Goal: Task Accomplishment & Management: Complete application form

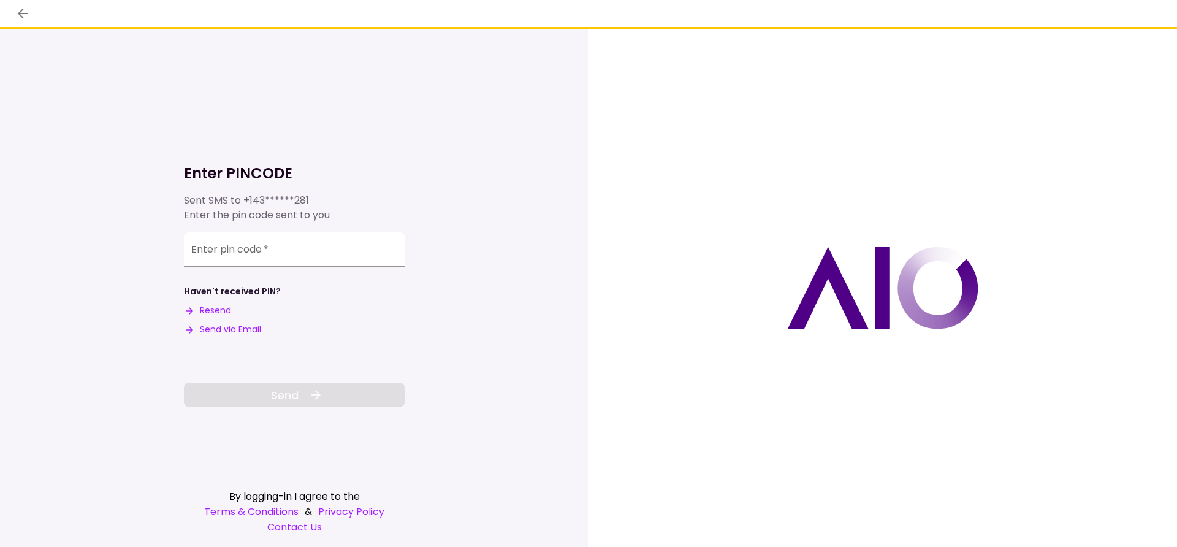
click at [229, 306] on button "Resend" at bounding box center [207, 310] width 47 height 13
click at [253, 252] on input "Enter pin code   *" at bounding box center [294, 247] width 221 height 34
paste input "******"
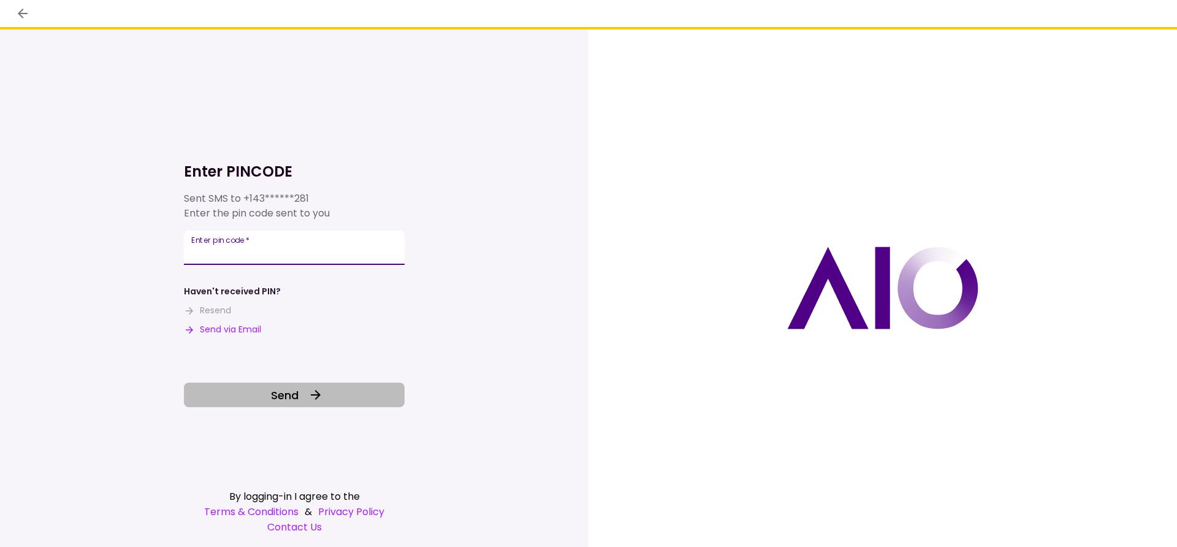
type input "******"
click at [333, 401] on button "Send" at bounding box center [294, 394] width 221 height 25
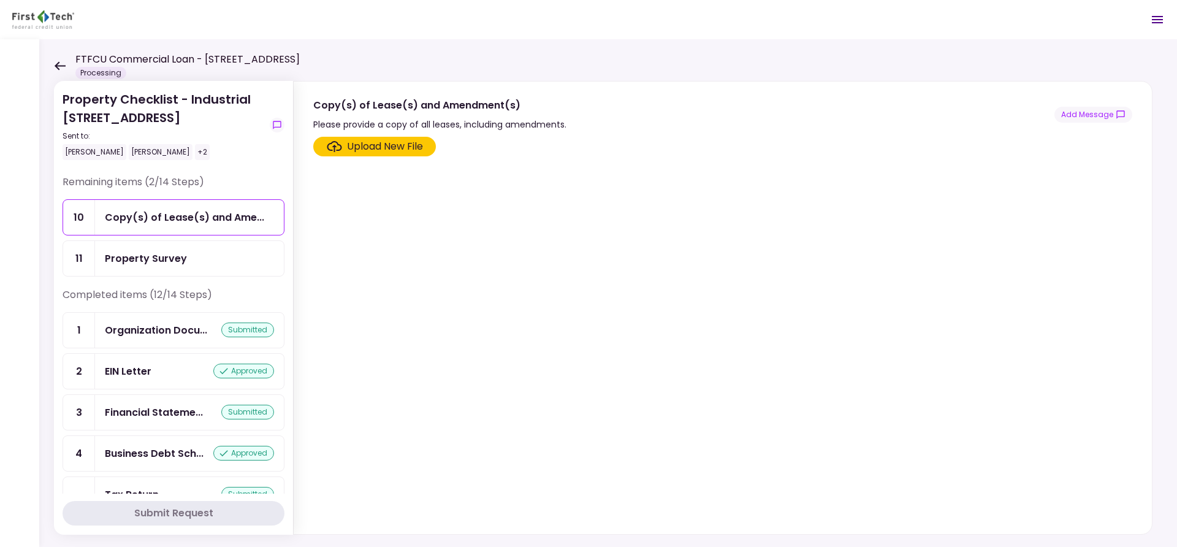
click at [58, 65] on icon at bounding box center [60, 65] width 11 height 9
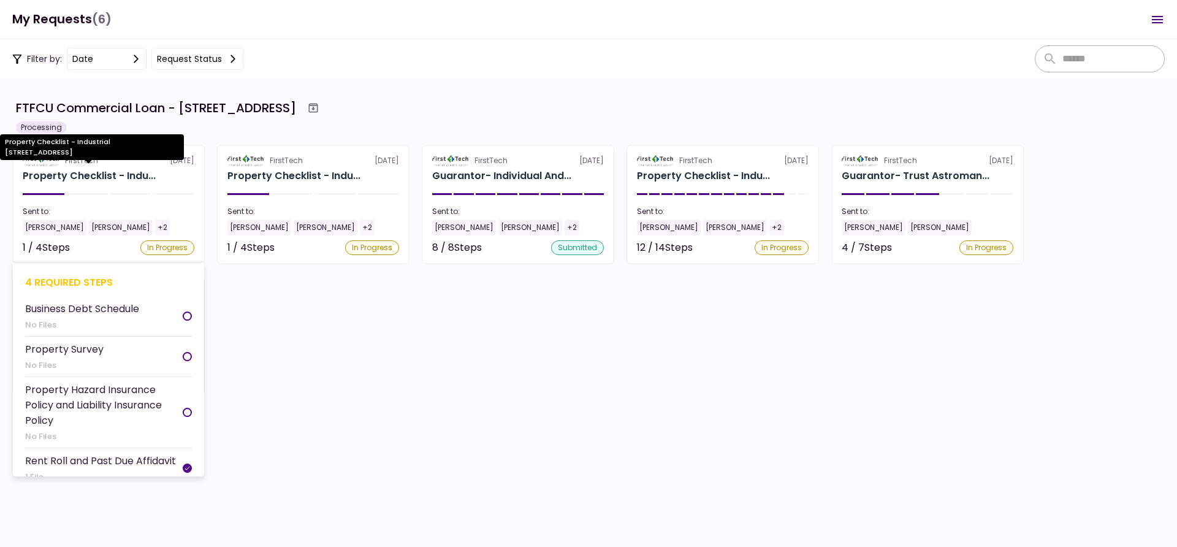
click at [146, 175] on div "Property Checklist - Indu..." at bounding box center [89, 176] width 133 height 15
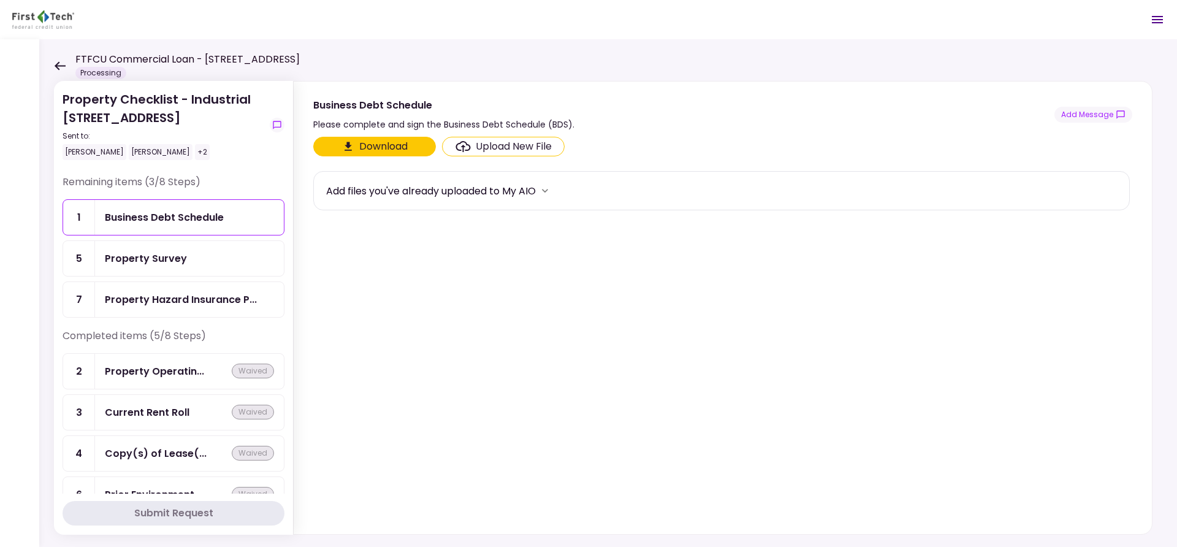
click at [58, 68] on icon at bounding box center [60, 65] width 11 height 9
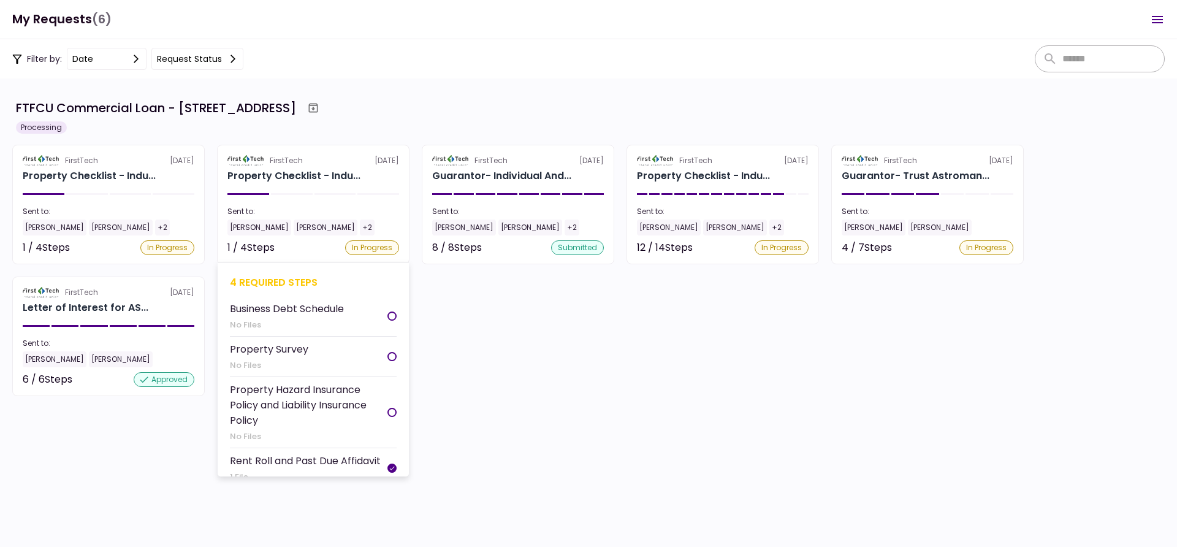
click at [368, 178] on div "Property Checklist - Indu..." at bounding box center [313, 176] width 172 height 15
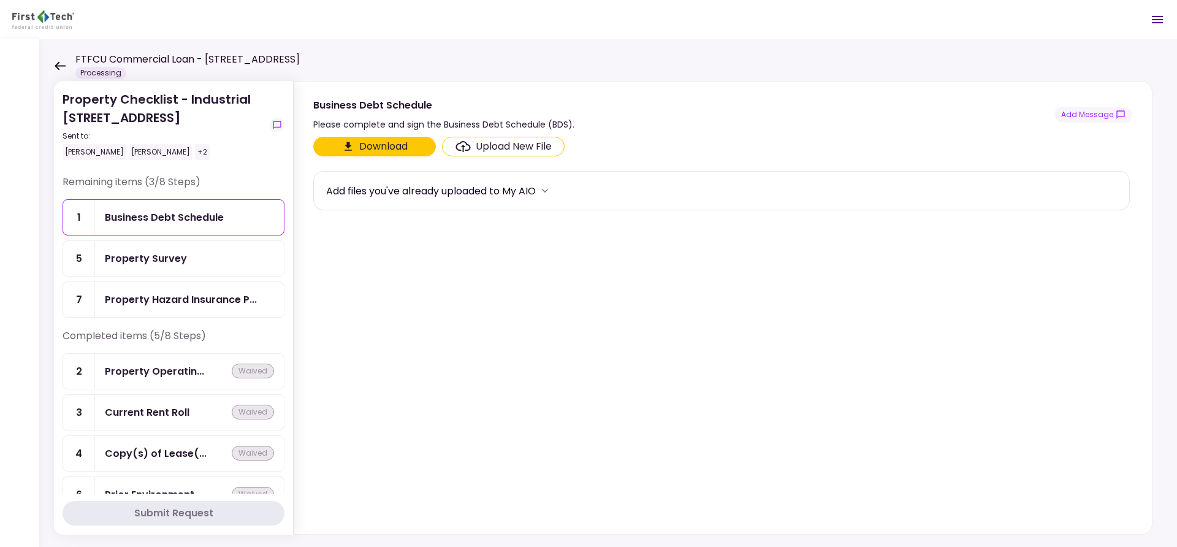
click at [55, 55] on div "FTFCU Commercial Loan - [STREET_ADDRESS] Price UT Processing" at bounding box center [177, 65] width 246 height 27
click at [56, 59] on div "FTFCU Commercial Loan - [STREET_ADDRESS] Price UT Processing" at bounding box center [177, 65] width 246 height 27
click at [59, 66] on icon at bounding box center [60, 65] width 12 height 9
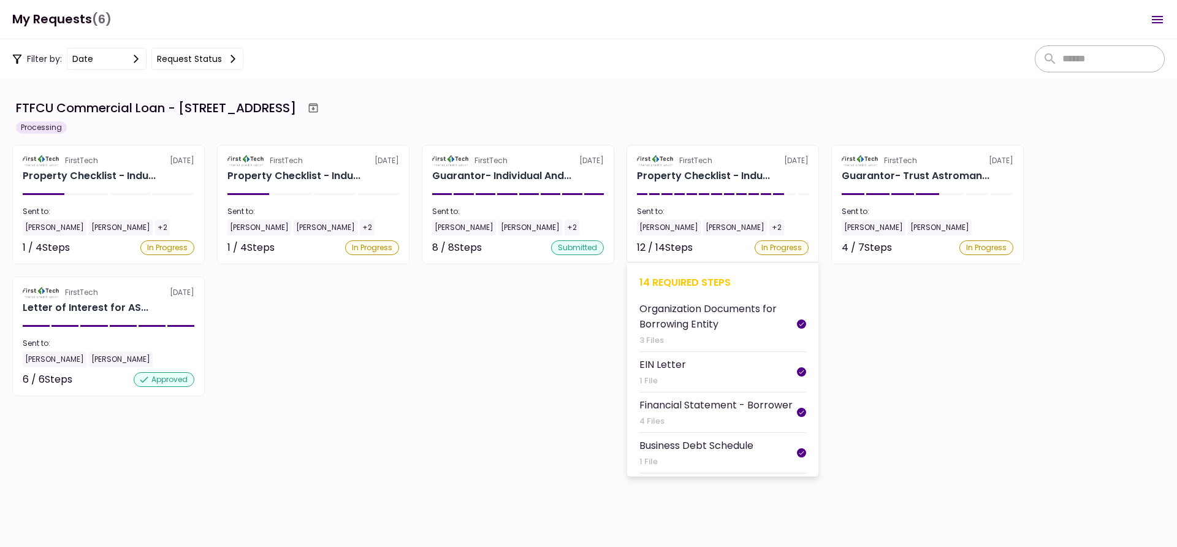
click at [754, 189] on section "FirstTech [DATE] Property Checklist - Indu... Sent to: [PERSON_NAME] [PERSON_NA…" at bounding box center [722, 205] width 192 height 120
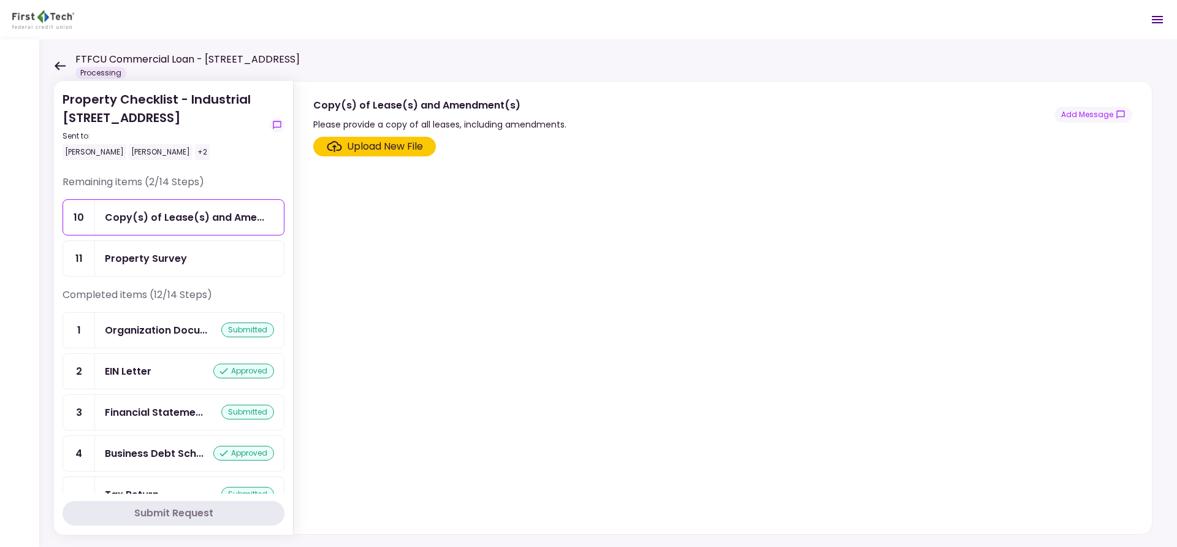
click at [56, 66] on icon at bounding box center [60, 65] width 11 height 9
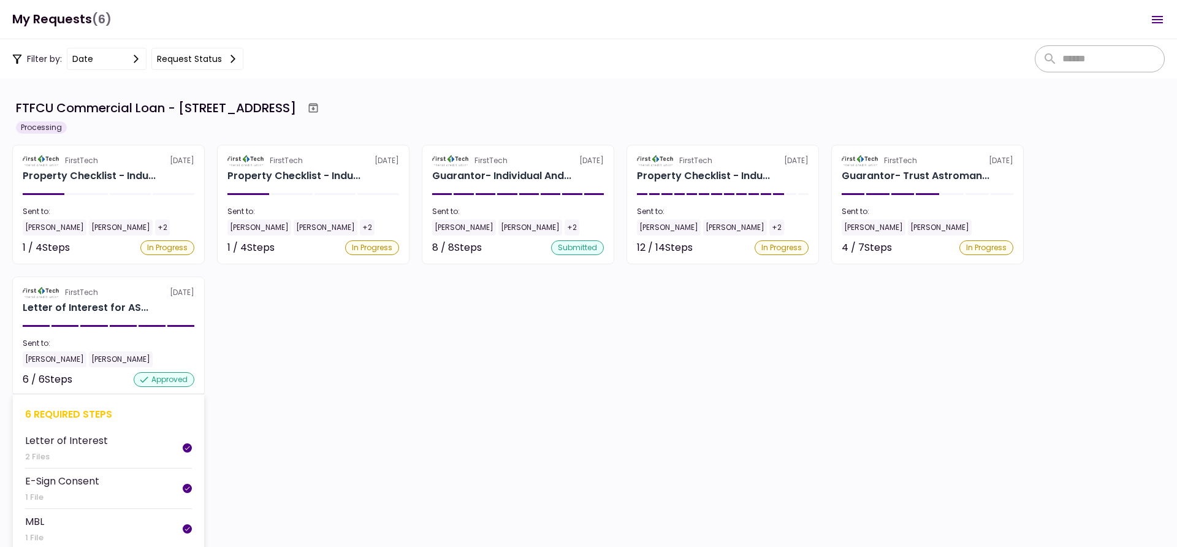
click at [124, 322] on section "FirstTech 5 Aug Letter of Interest for AS... Sent to: Andy Crawford Andy Stroma…" at bounding box center [108, 336] width 192 height 120
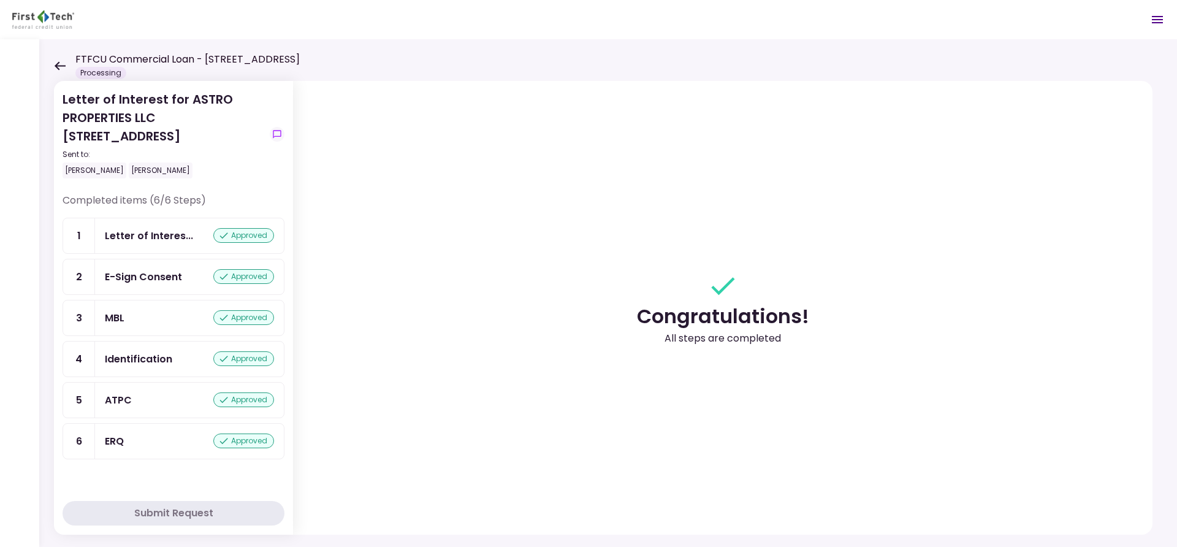
click at [65, 70] on div "FTFCU Commercial Loan - [STREET_ADDRESS] Price UT Processing" at bounding box center [177, 65] width 246 height 27
click at [67, 66] on div "FTFCU Commercial Loan - [STREET_ADDRESS] Price UT Processing" at bounding box center [177, 65] width 246 height 27
click at [55, 63] on icon at bounding box center [60, 65] width 12 height 9
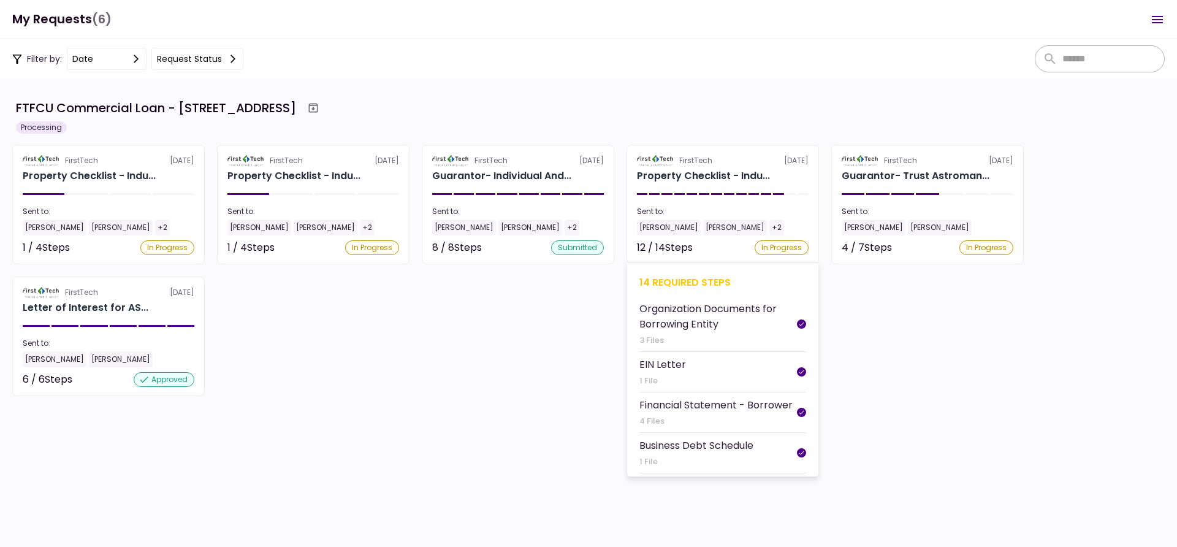
click at [688, 189] on section "FirstTech [DATE] Property Checklist - Indu... Sent to: [PERSON_NAME] [PERSON_NA…" at bounding box center [722, 205] width 192 height 120
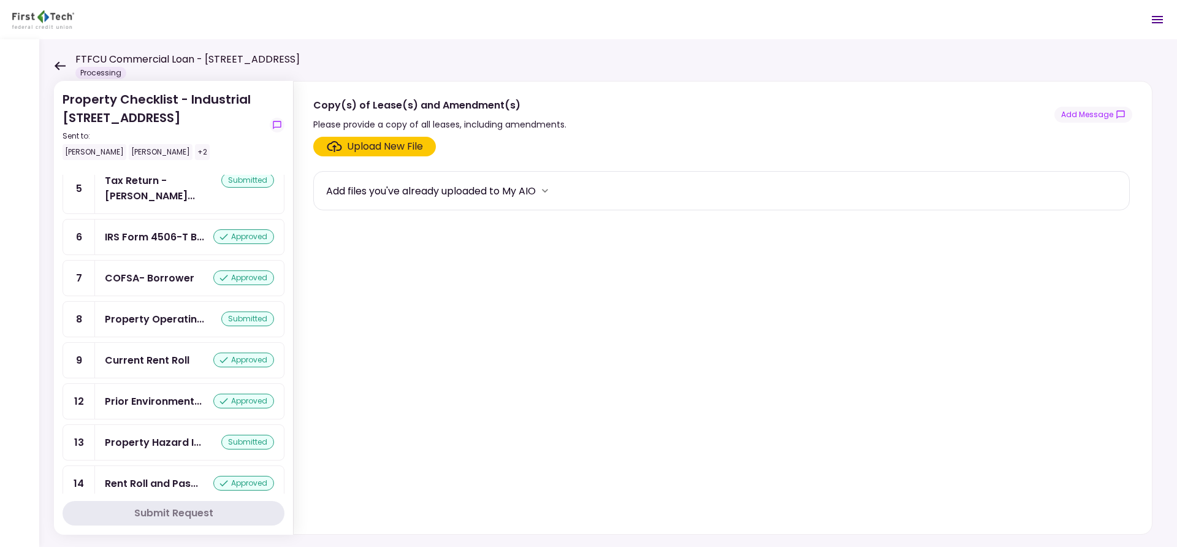
scroll to position [318, 0]
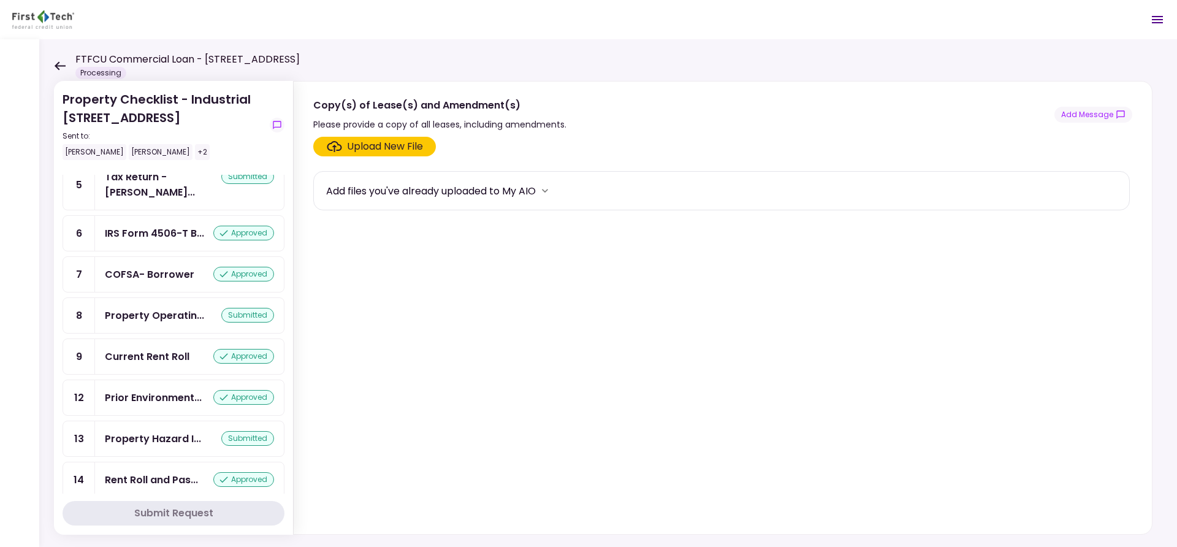
click at [172, 308] on div "Property Operatin..." at bounding box center [154, 315] width 99 height 15
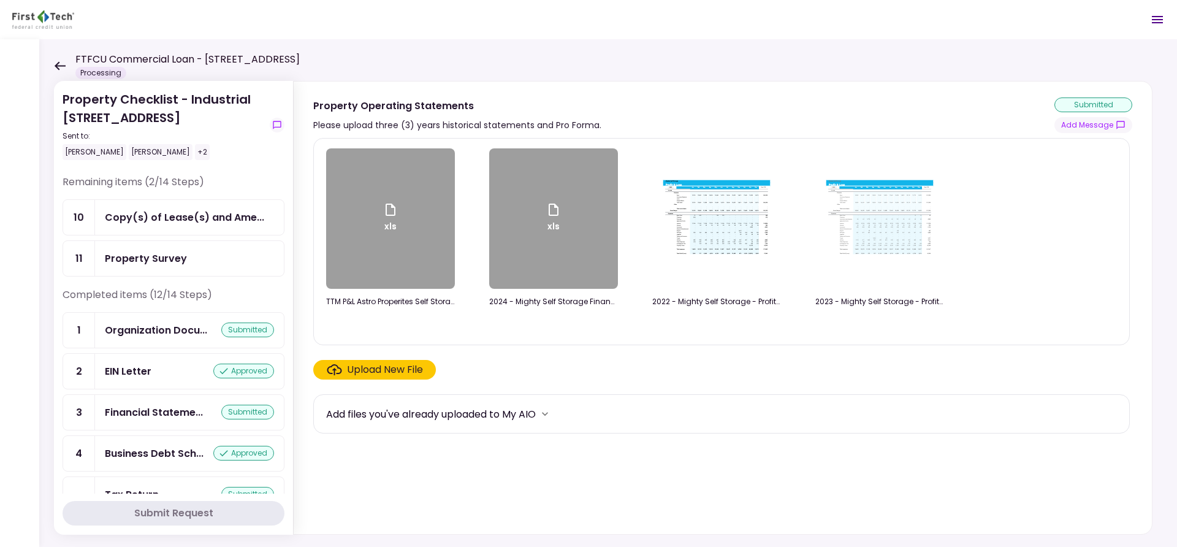
click at [218, 228] on div "Copy(s) of Lease(s) and Ame..." at bounding box center [189, 217] width 189 height 35
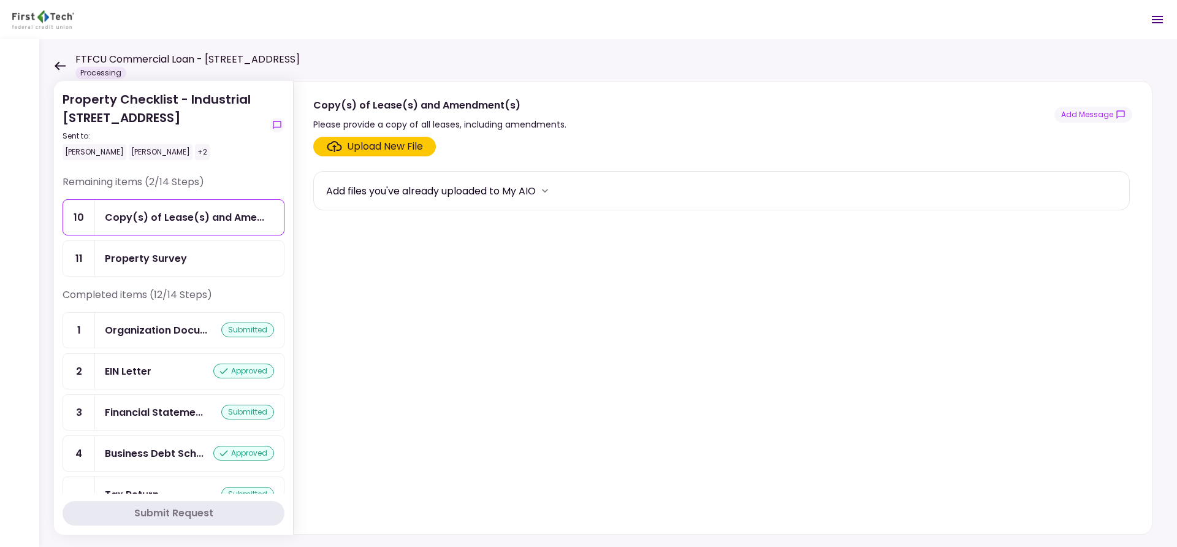
click at [406, 150] on div "Upload New File" at bounding box center [385, 146] width 76 height 15
click at [0, 0] on input "Upload New File" at bounding box center [0, 0] width 0 height 0
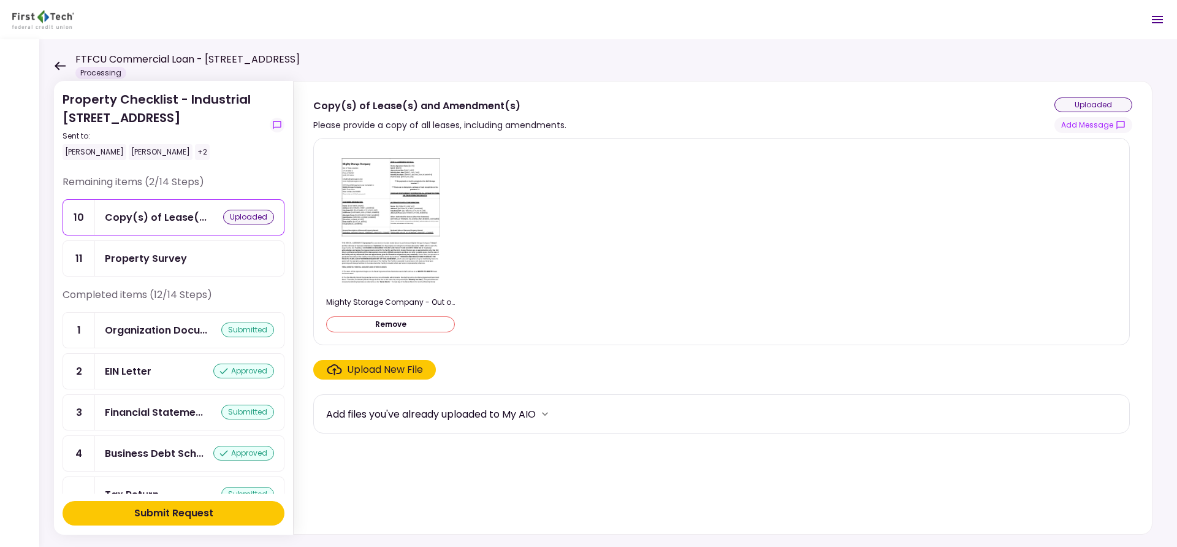
click at [228, 509] on button "Submit Request" at bounding box center [174, 513] width 222 height 25
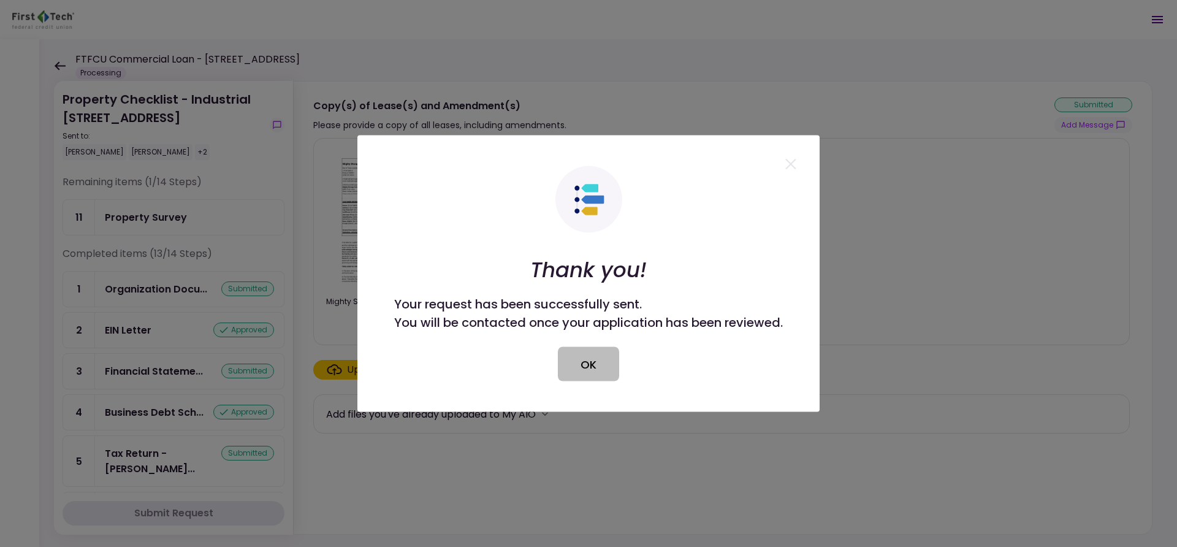
click at [586, 365] on button "OK" at bounding box center [588, 364] width 61 height 34
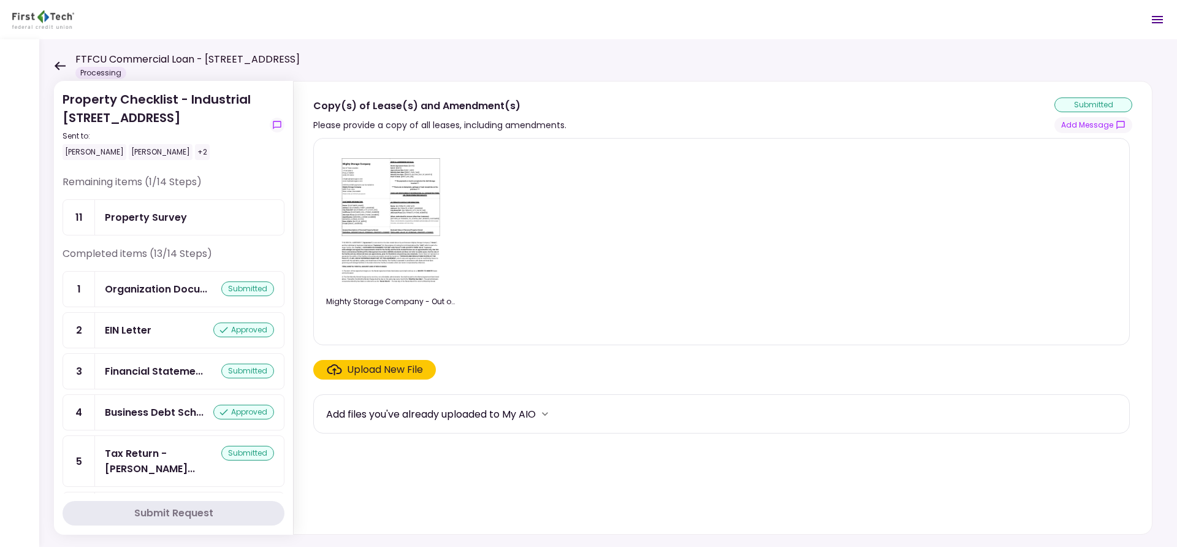
click at [56, 67] on icon at bounding box center [60, 65] width 12 height 9
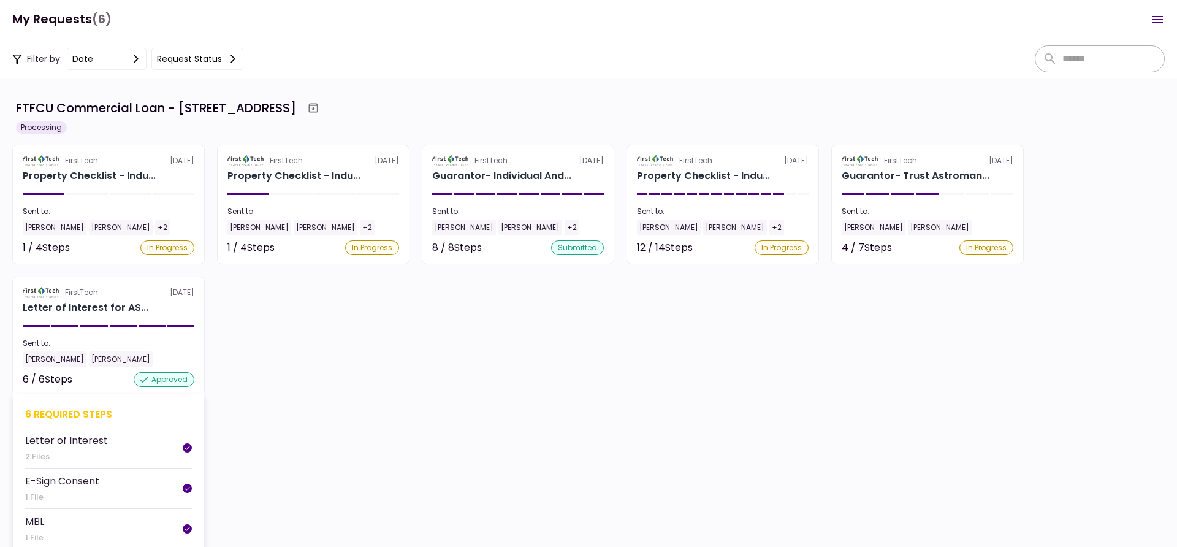
click at [154, 317] on section "FirstTech 5 Aug Letter of Interest for AS... Sent to: Andy Crawford Andy Stroma…" at bounding box center [108, 336] width 192 height 120
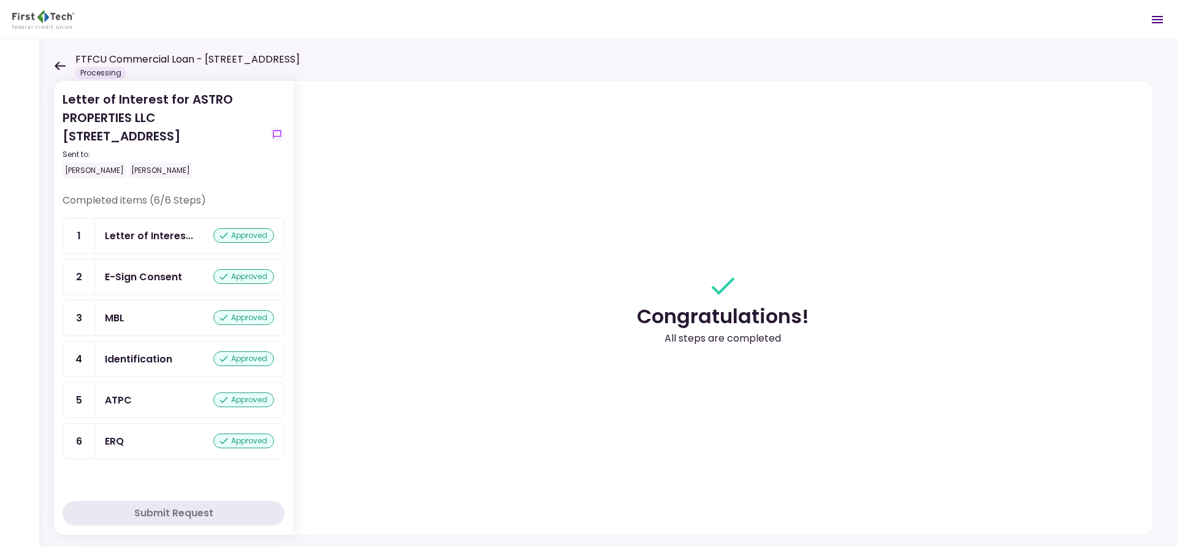
click at [67, 67] on div "FTFCU Commercial Loan - [STREET_ADDRESS] Price UT Processing" at bounding box center [177, 65] width 246 height 27
click at [62, 64] on icon at bounding box center [60, 65] width 12 height 9
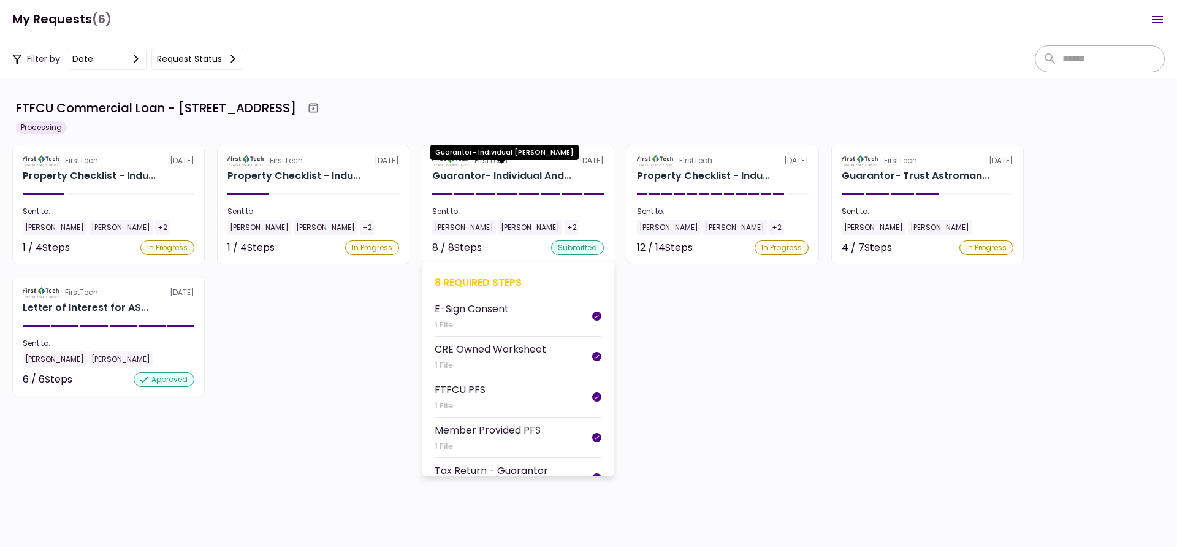
click at [542, 175] on div "Guarantor- Individual And..." at bounding box center [501, 176] width 139 height 15
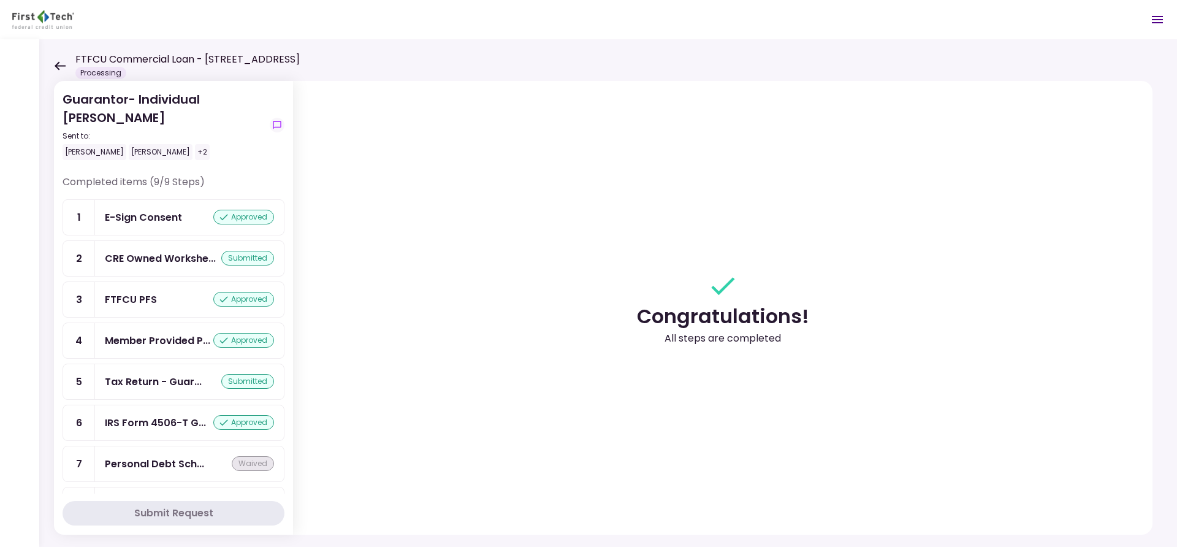
click at [59, 64] on icon at bounding box center [60, 65] width 12 height 9
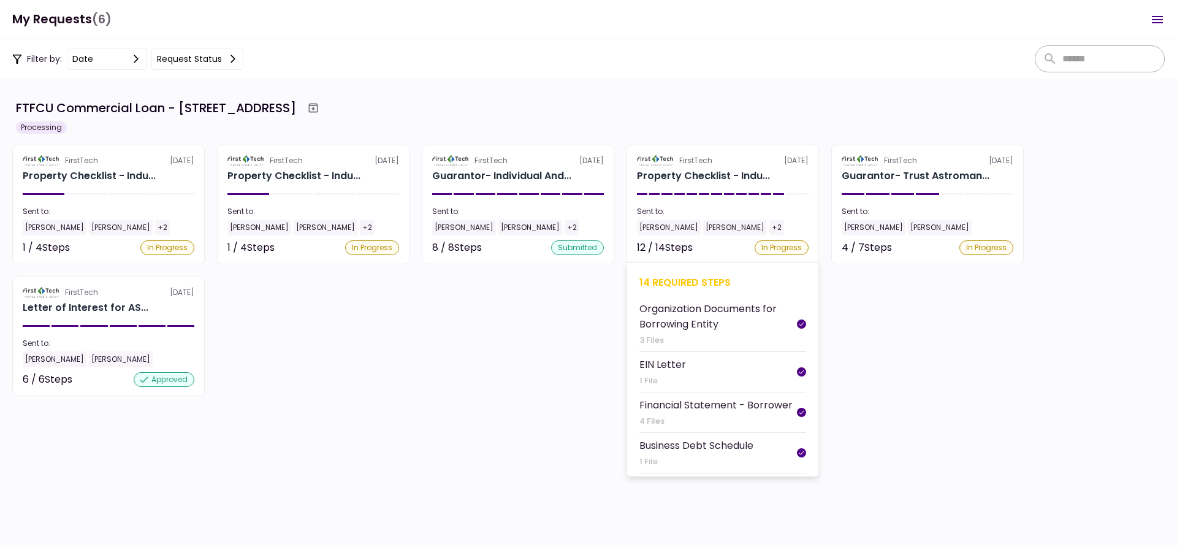
click at [708, 190] on section "FirstTech [DATE] Property Checklist - Indu... Sent to: [PERSON_NAME] [PERSON_NA…" at bounding box center [722, 205] width 192 height 120
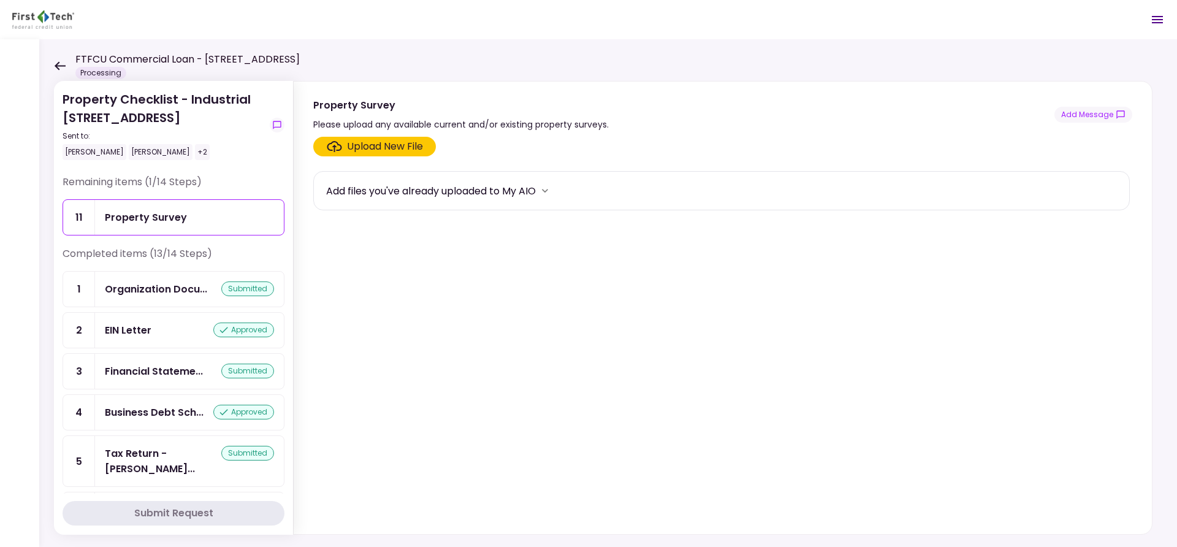
click at [56, 64] on icon at bounding box center [60, 65] width 11 height 9
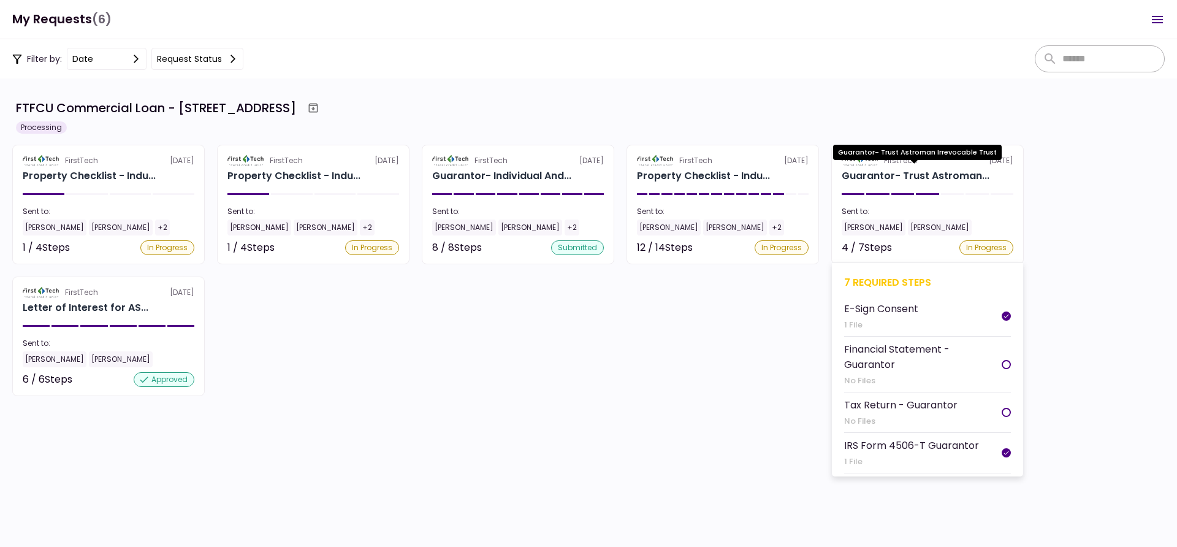
click at [884, 180] on div "Guarantor- Trust Astroman..." at bounding box center [916, 176] width 148 height 15
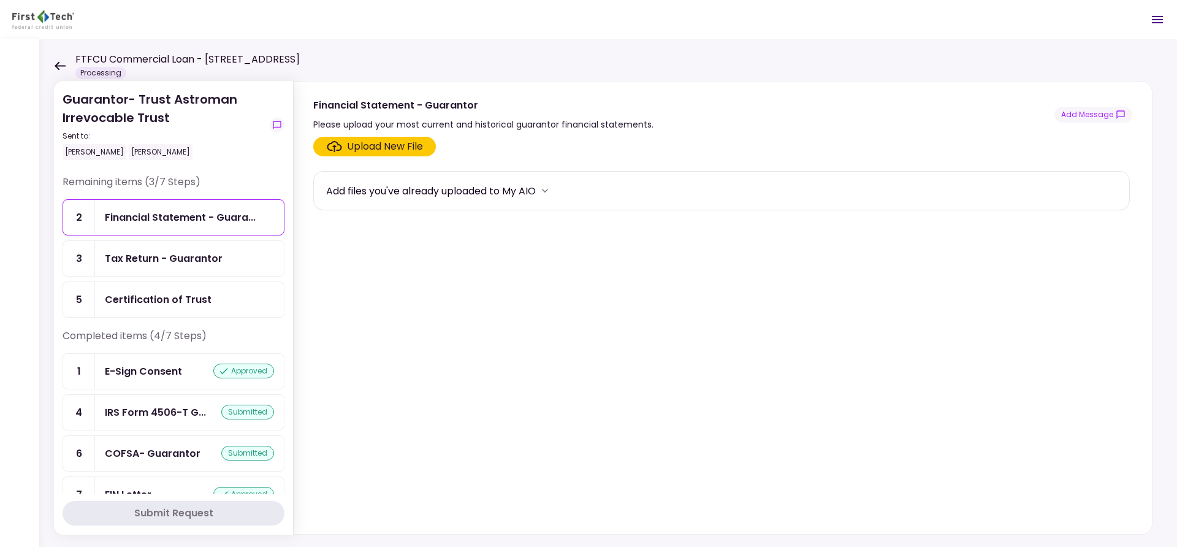
click at [55, 60] on div "FTFCU Commercial Loan - [STREET_ADDRESS] Price UT Processing" at bounding box center [177, 65] width 246 height 27
click at [54, 59] on div "FTFCU Commercial Loan - [STREET_ADDRESS] Price UT Processing" at bounding box center [177, 65] width 246 height 27
click at [56, 64] on icon at bounding box center [60, 65] width 11 height 9
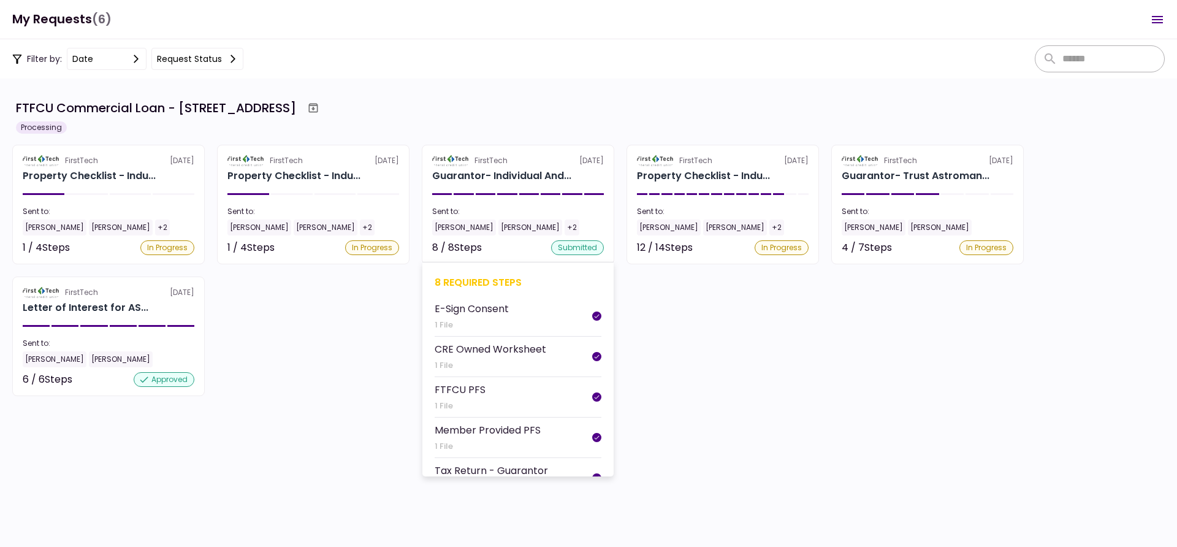
click at [506, 191] on section "FirstTech 20 Aug Guarantor- Individual And... Sent to: Andy Stroman Andy Crawfo…" at bounding box center [518, 205] width 192 height 120
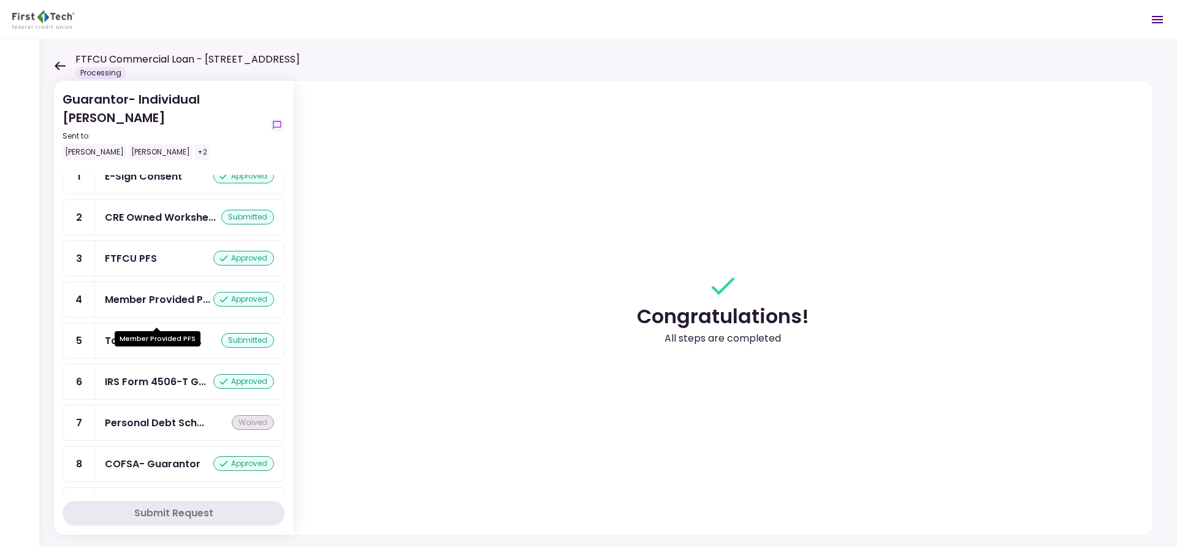
scroll to position [46, 0]
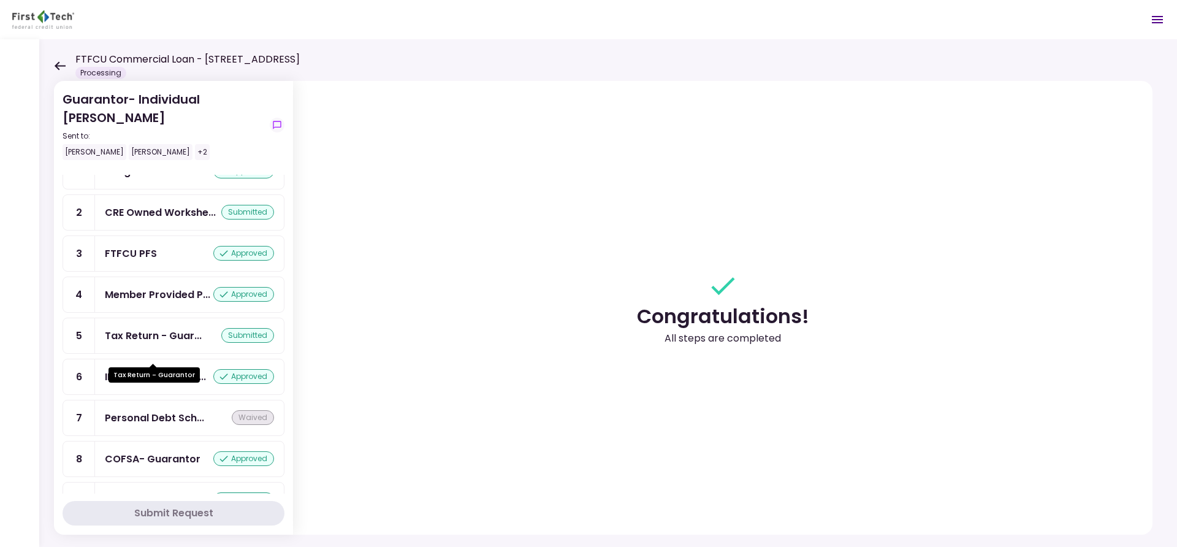
click at [169, 343] on div "Tax Return - Guar..." at bounding box center [153, 335] width 97 height 15
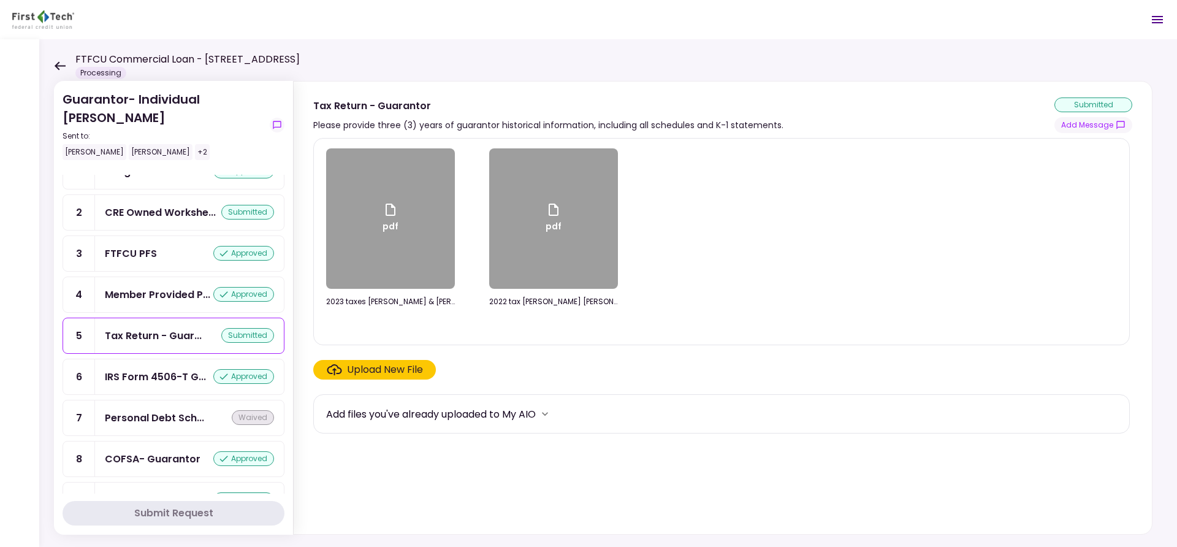
click at [378, 363] on div "Upload New File" at bounding box center [385, 369] width 76 height 15
click at [0, 0] on input "Upload New File" at bounding box center [0, 0] width 0 height 0
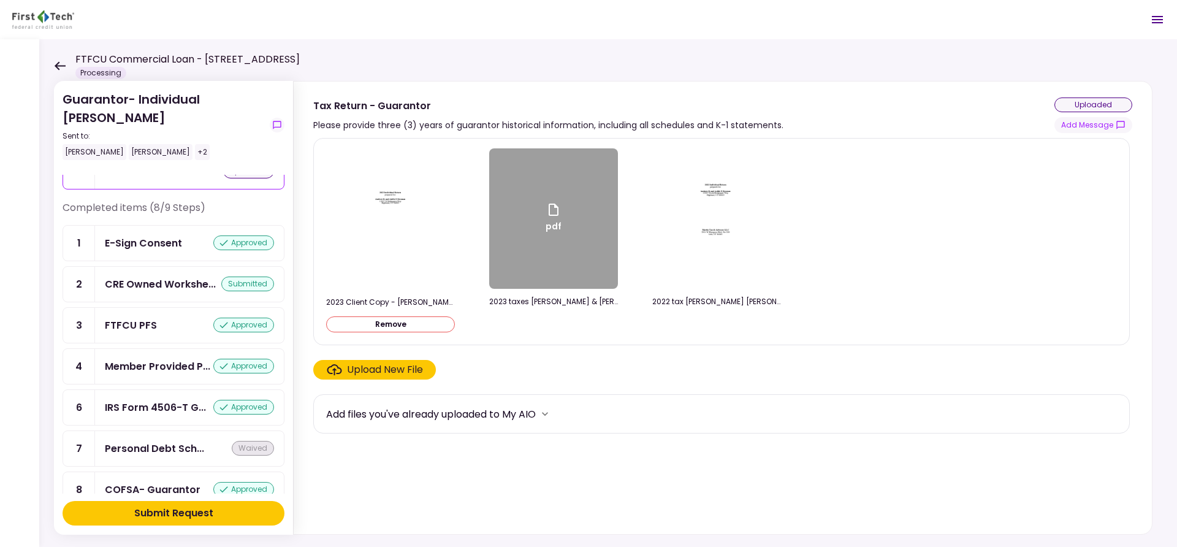
scroll to position [118, 0]
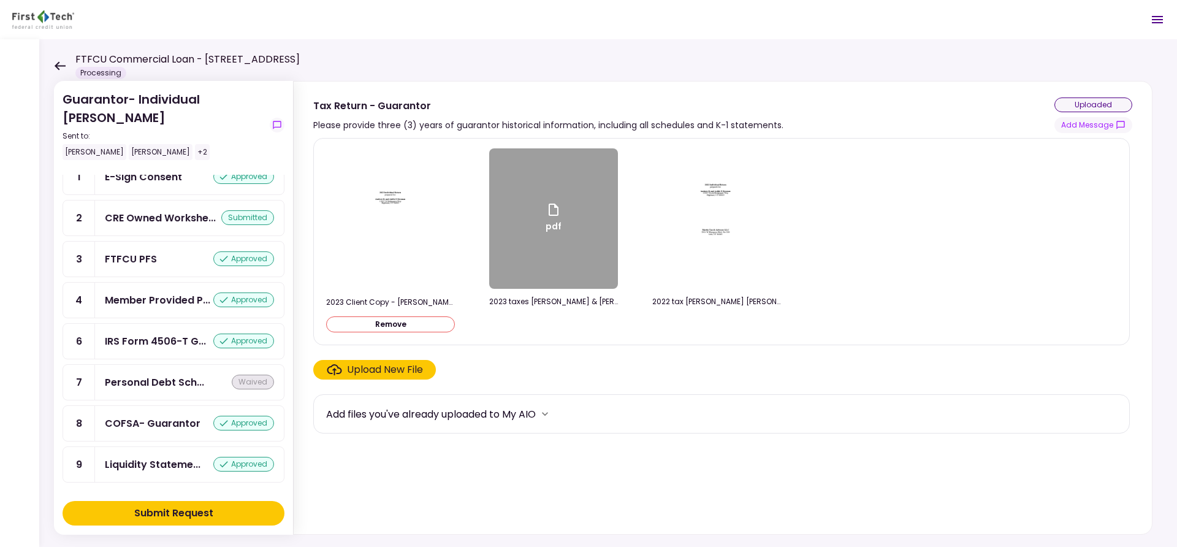
click at [210, 513] on div "Submit Request" at bounding box center [173, 513] width 79 height 15
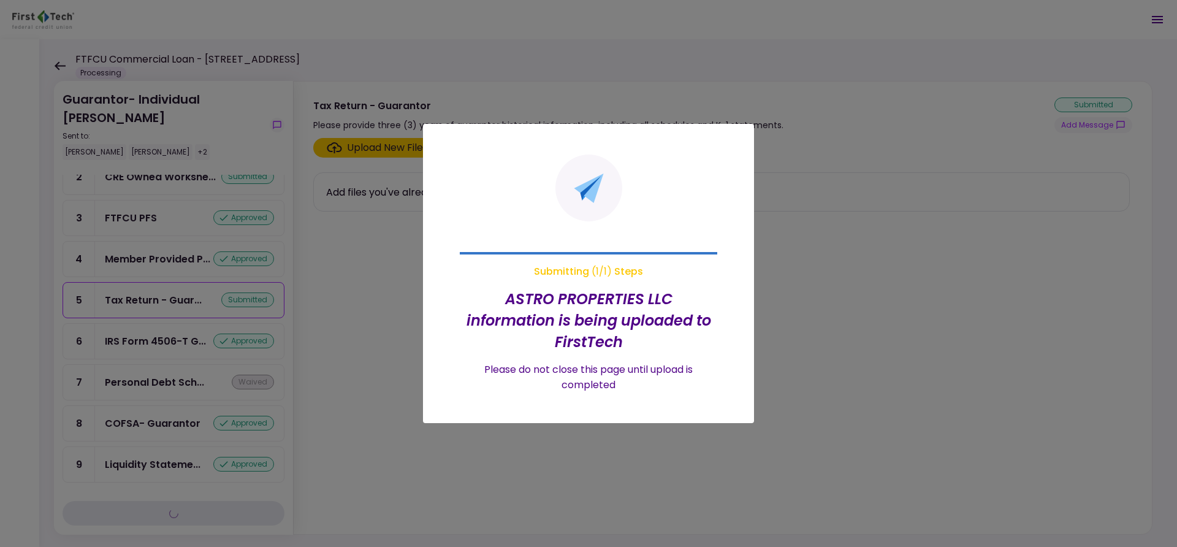
scroll to position [46, 0]
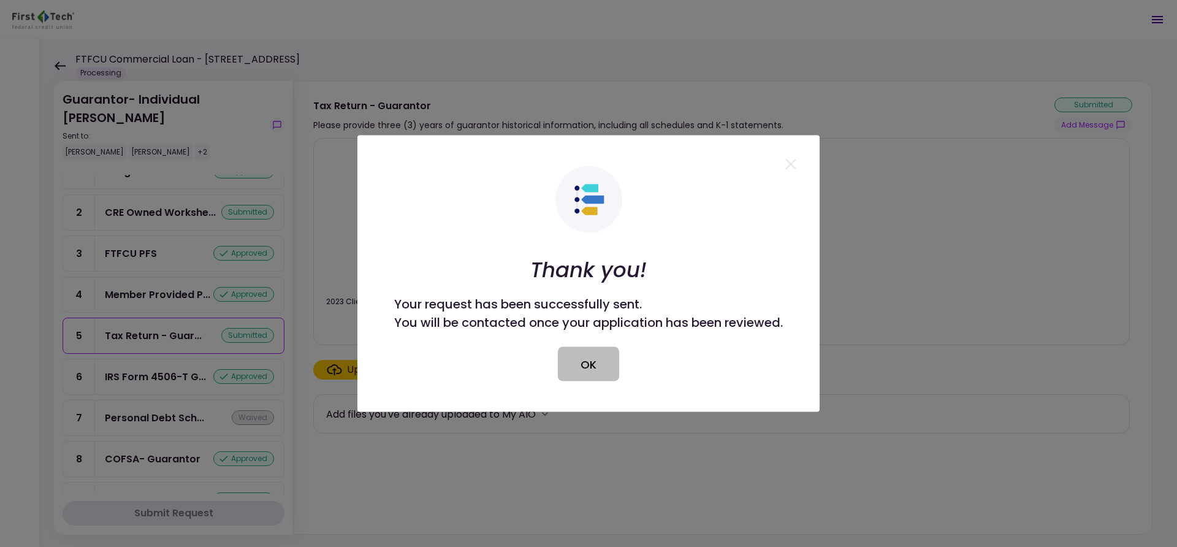
click at [590, 362] on button "OK" at bounding box center [588, 364] width 61 height 34
